Goal: Task Accomplishment & Management: Complete application form

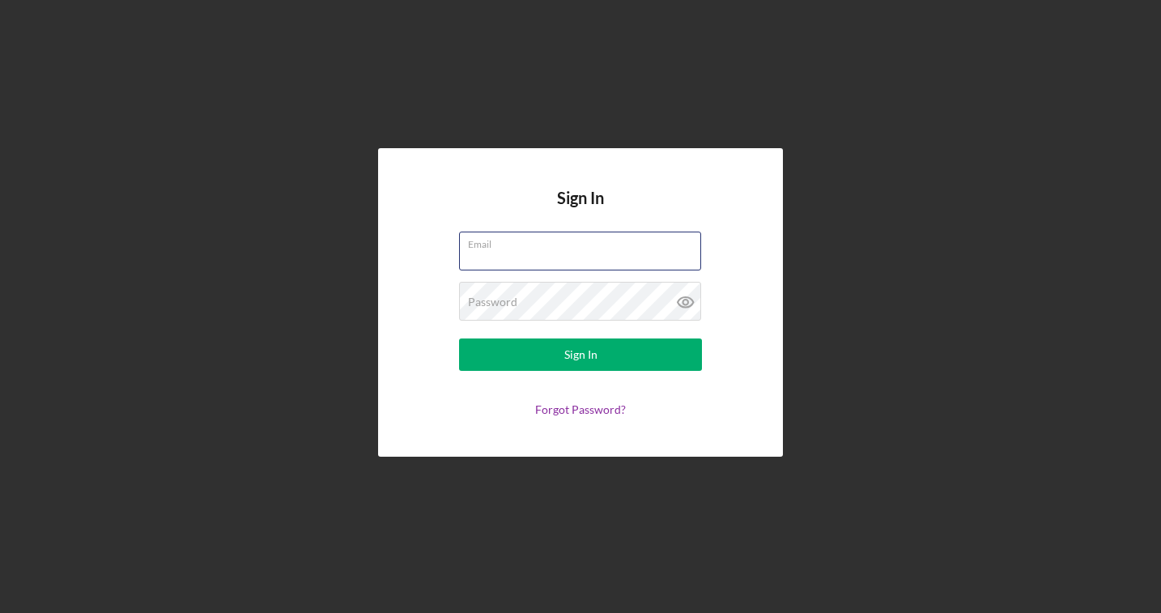
type input "[EMAIL_ADDRESS][DOMAIN_NAME]"
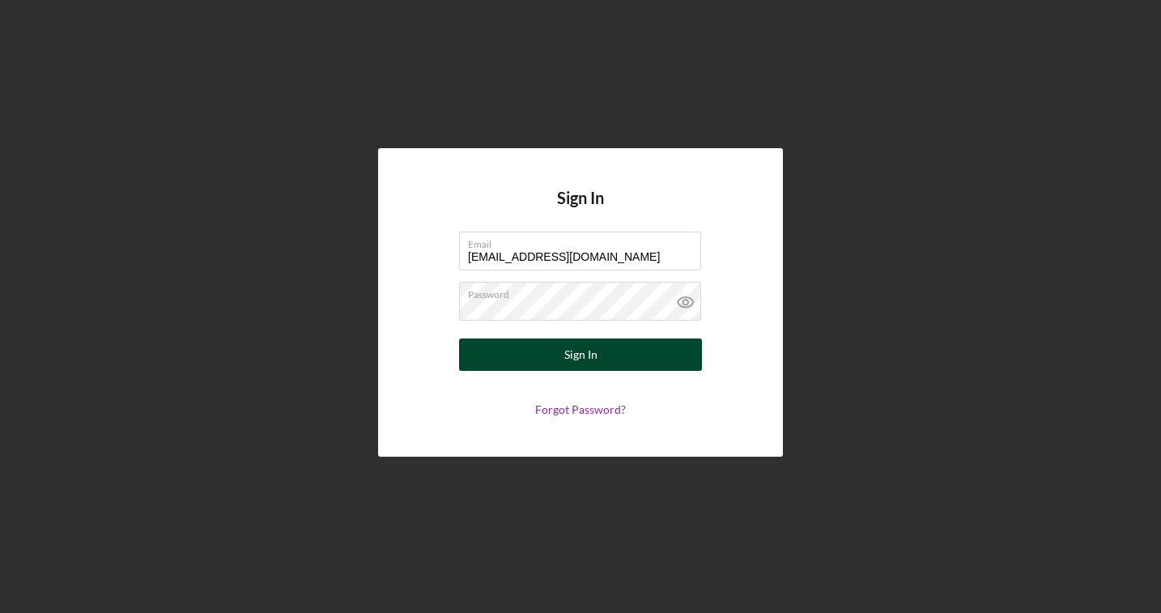
click at [566, 352] on div "Sign In" at bounding box center [580, 354] width 33 height 32
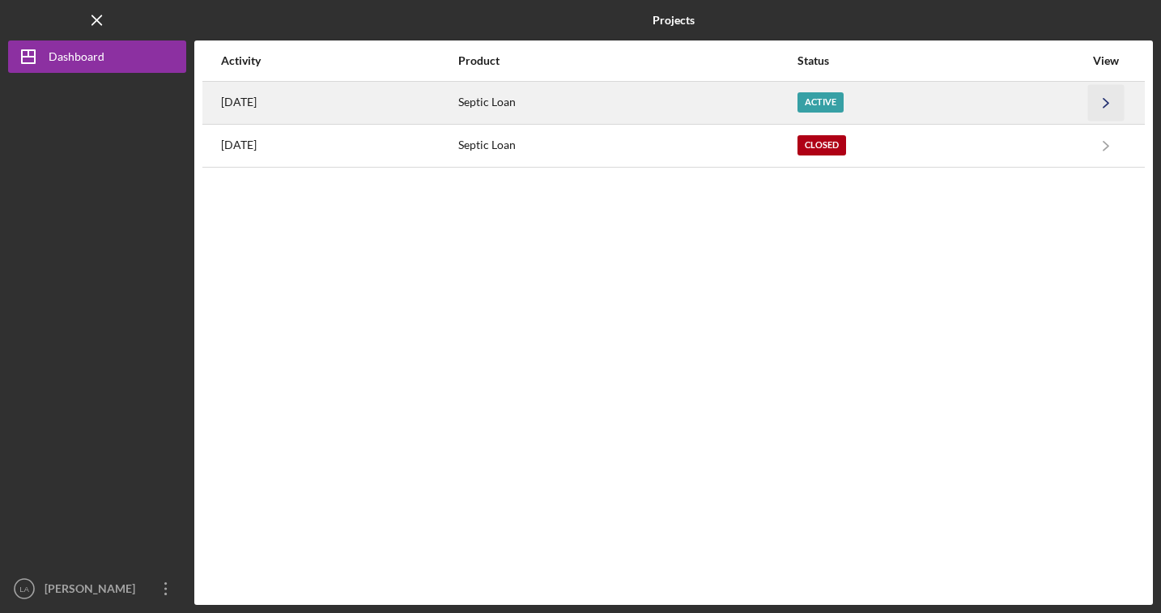
click at [1107, 99] on icon "Icon/Navigate" at bounding box center [1106, 102] width 36 height 36
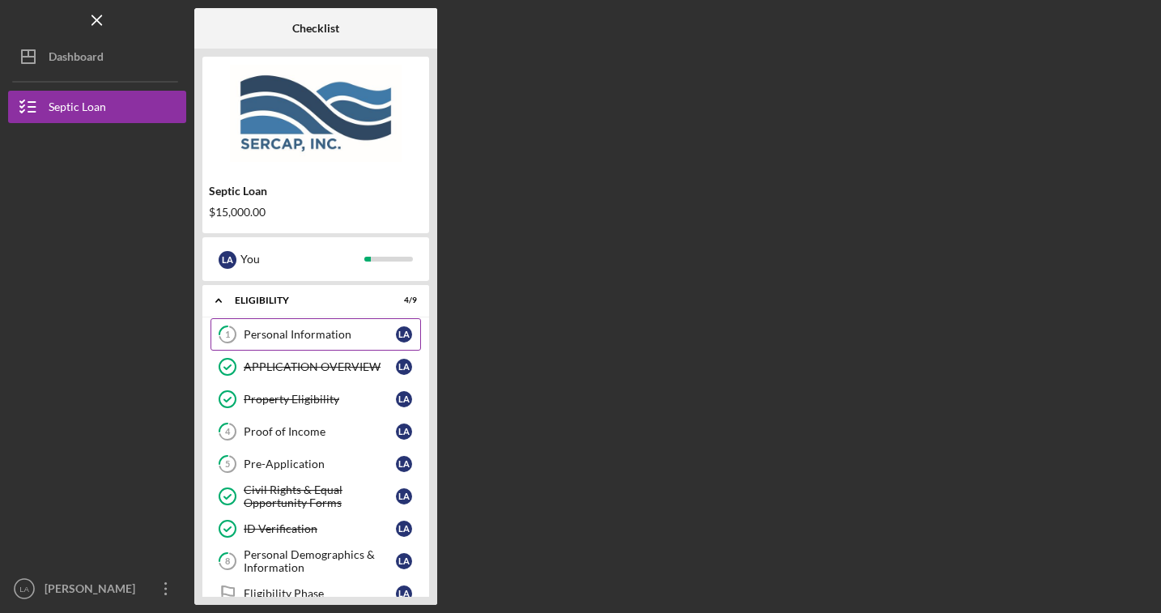
click at [334, 342] on link "1 Personal Information L A" at bounding box center [315, 334] width 210 height 32
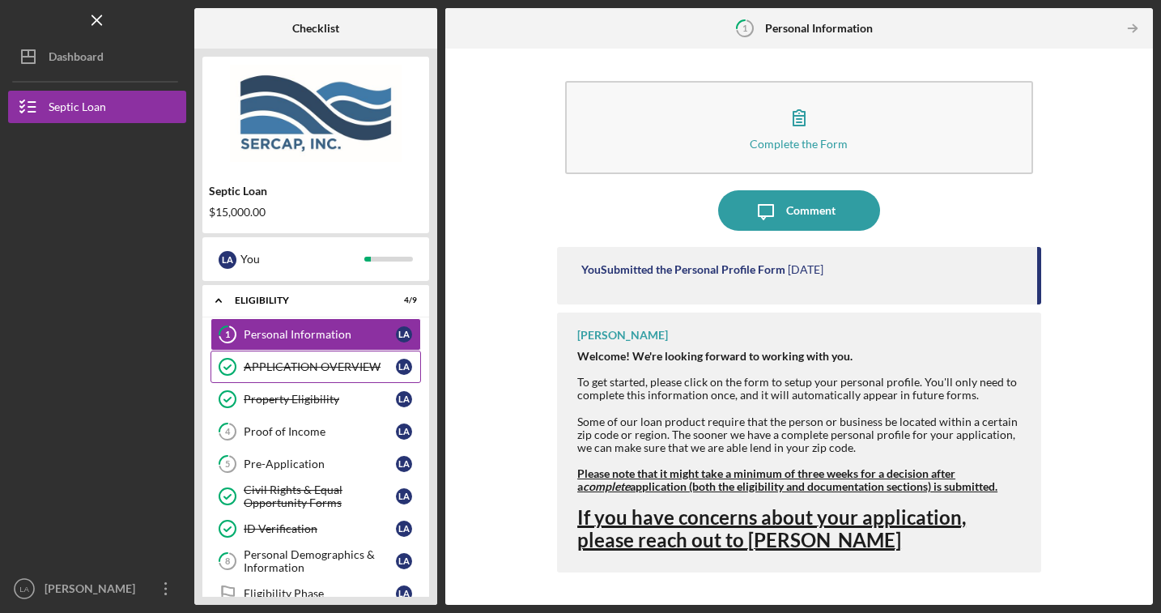
click at [342, 369] on div "APPLICATION OVERVIEW" at bounding box center [320, 366] width 152 height 13
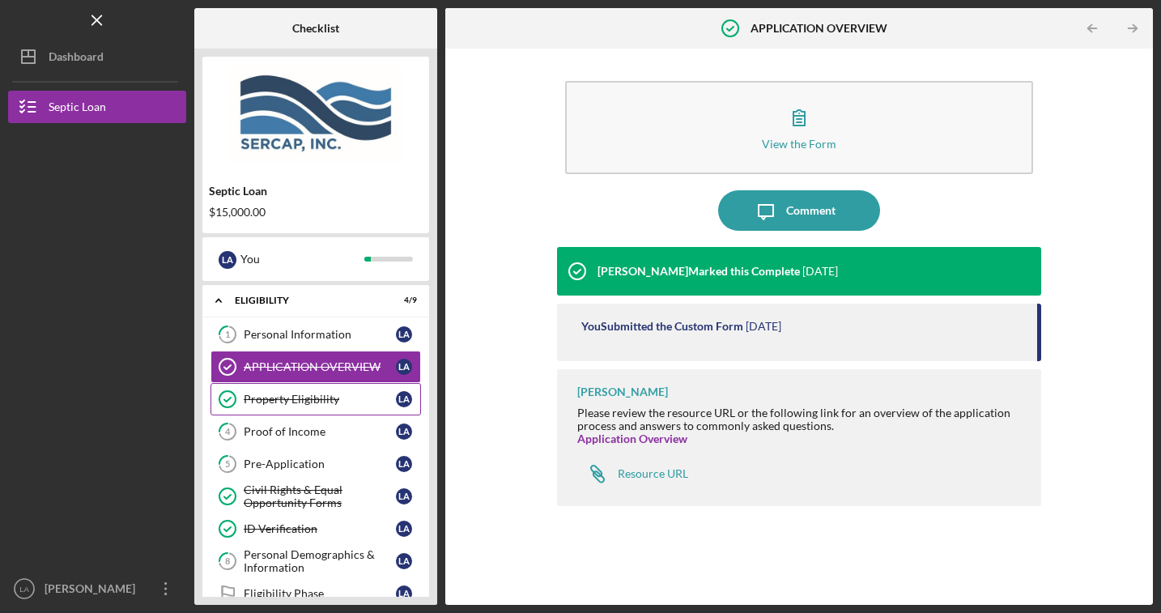
click at [333, 396] on div "Property Eligibility" at bounding box center [320, 399] width 152 height 13
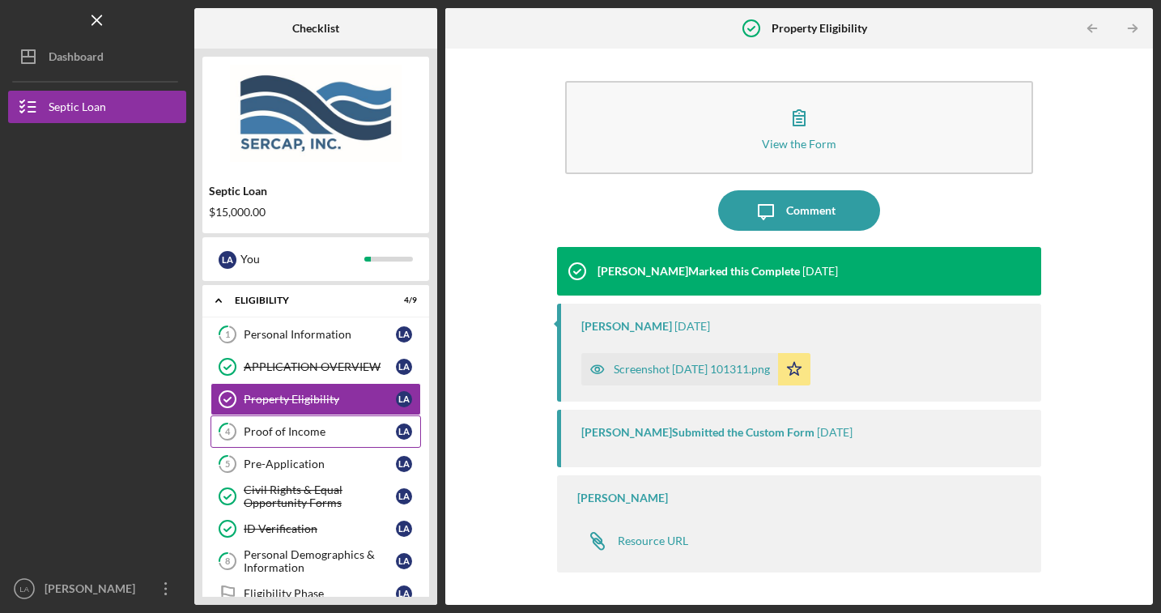
click at [323, 430] on div "Proof of Income" at bounding box center [320, 431] width 152 height 13
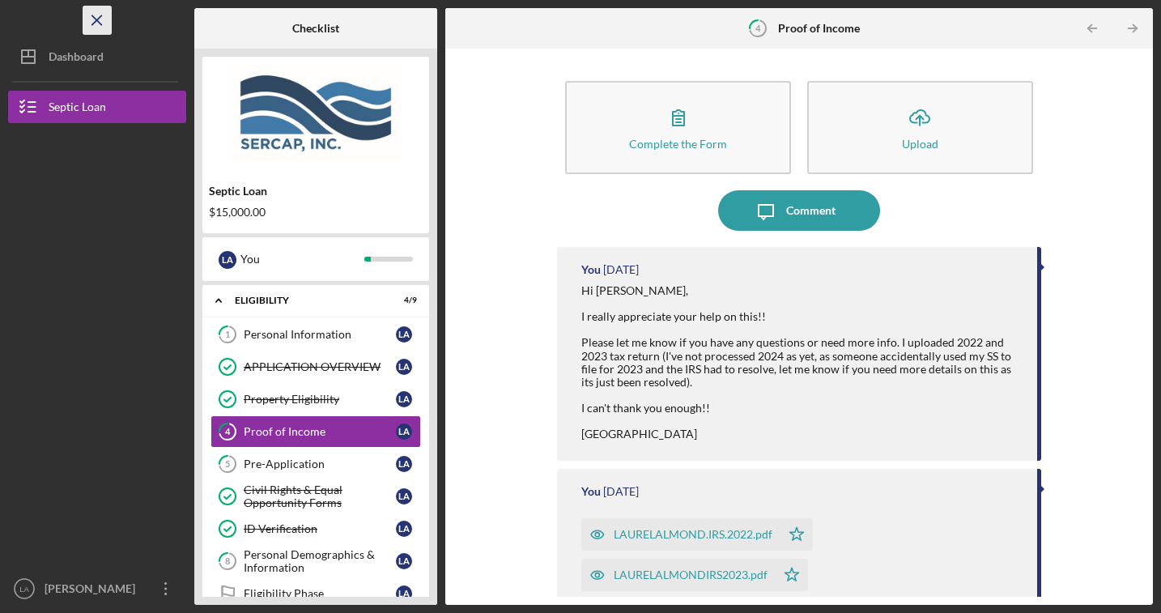
click at [95, 22] on line "button" at bounding box center [96, 19] width 9 height 9
